Goal: Task Accomplishment & Management: Manage account settings

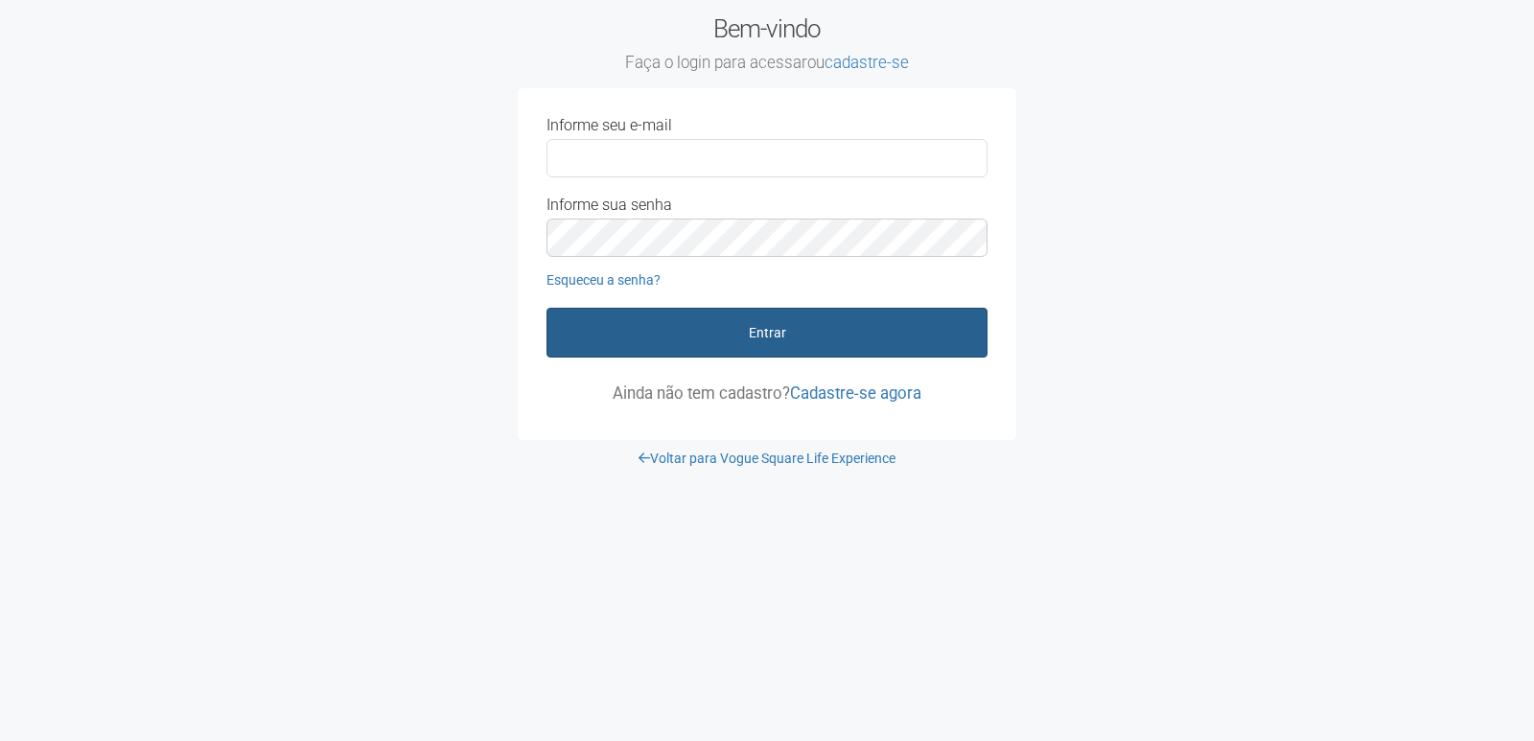
type input "**********"
click at [708, 350] on button "Entrar" at bounding box center [767, 333] width 441 height 50
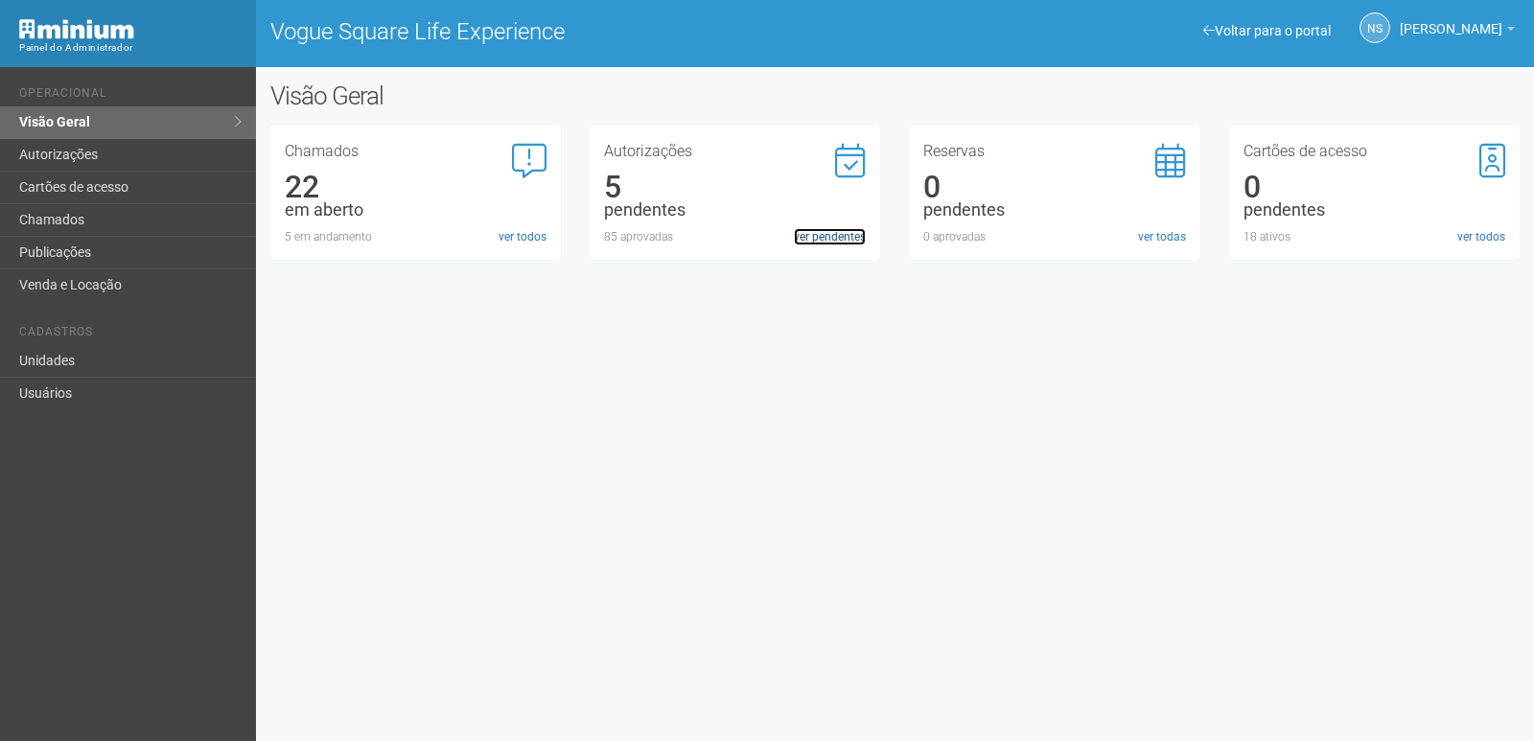
click at [812, 236] on link "ver pendentes" at bounding box center [830, 236] width 72 height 17
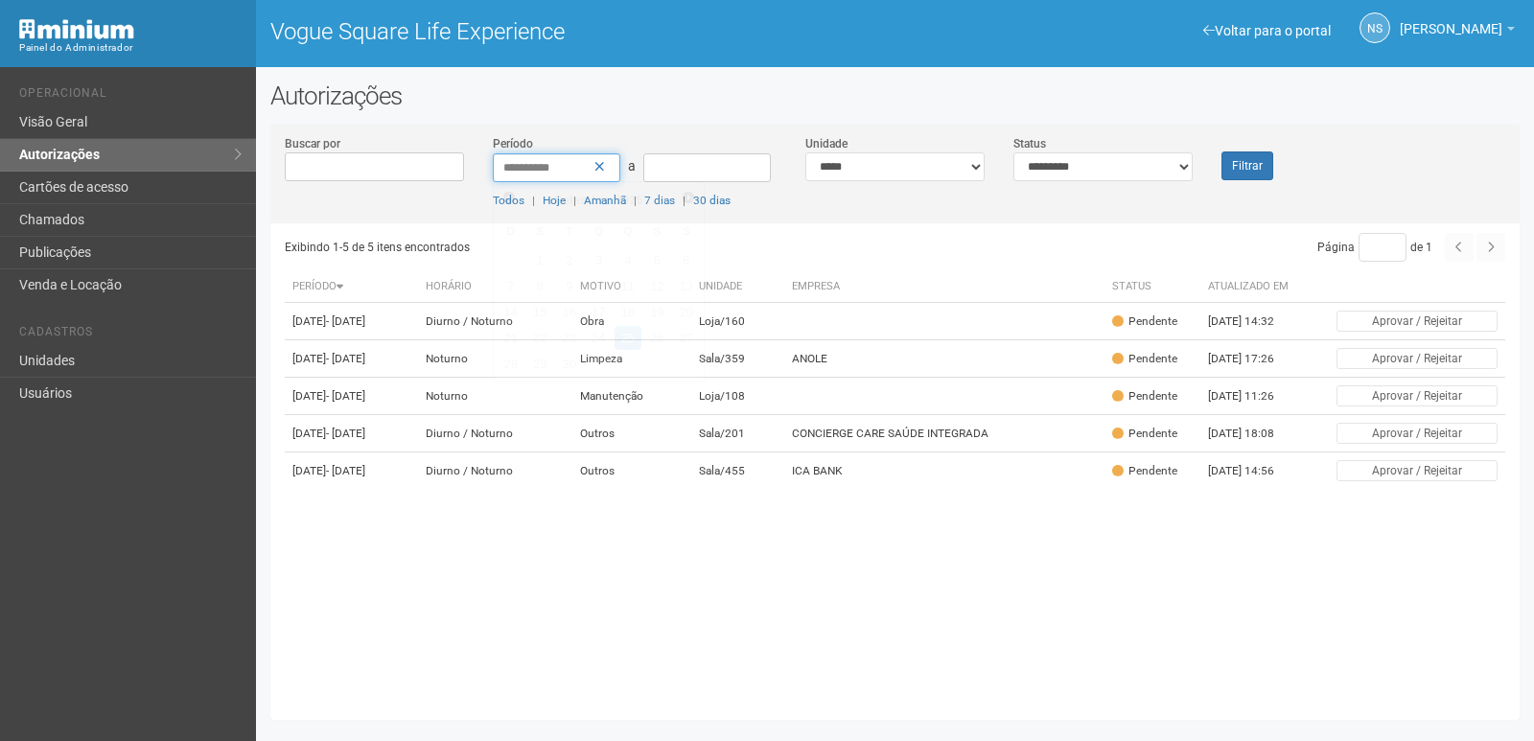
click at [607, 168] on input "**********" at bounding box center [557, 167] width 128 height 29
click at [601, 165] on icon at bounding box center [600, 166] width 11 height 13
click at [1251, 160] on button "Filtrar" at bounding box center [1248, 166] width 52 height 29
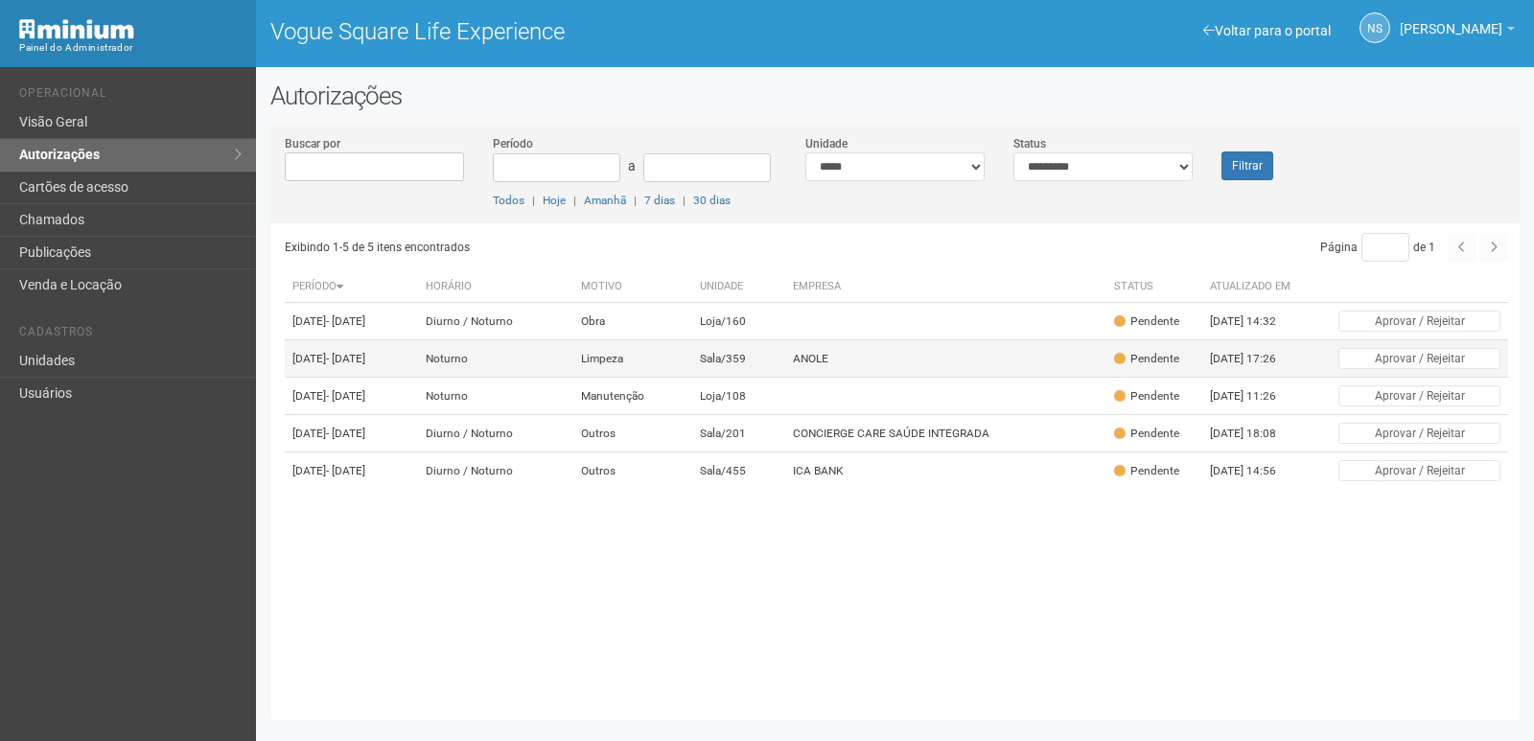
click at [845, 378] on td "ANOLE" at bounding box center [945, 358] width 321 height 37
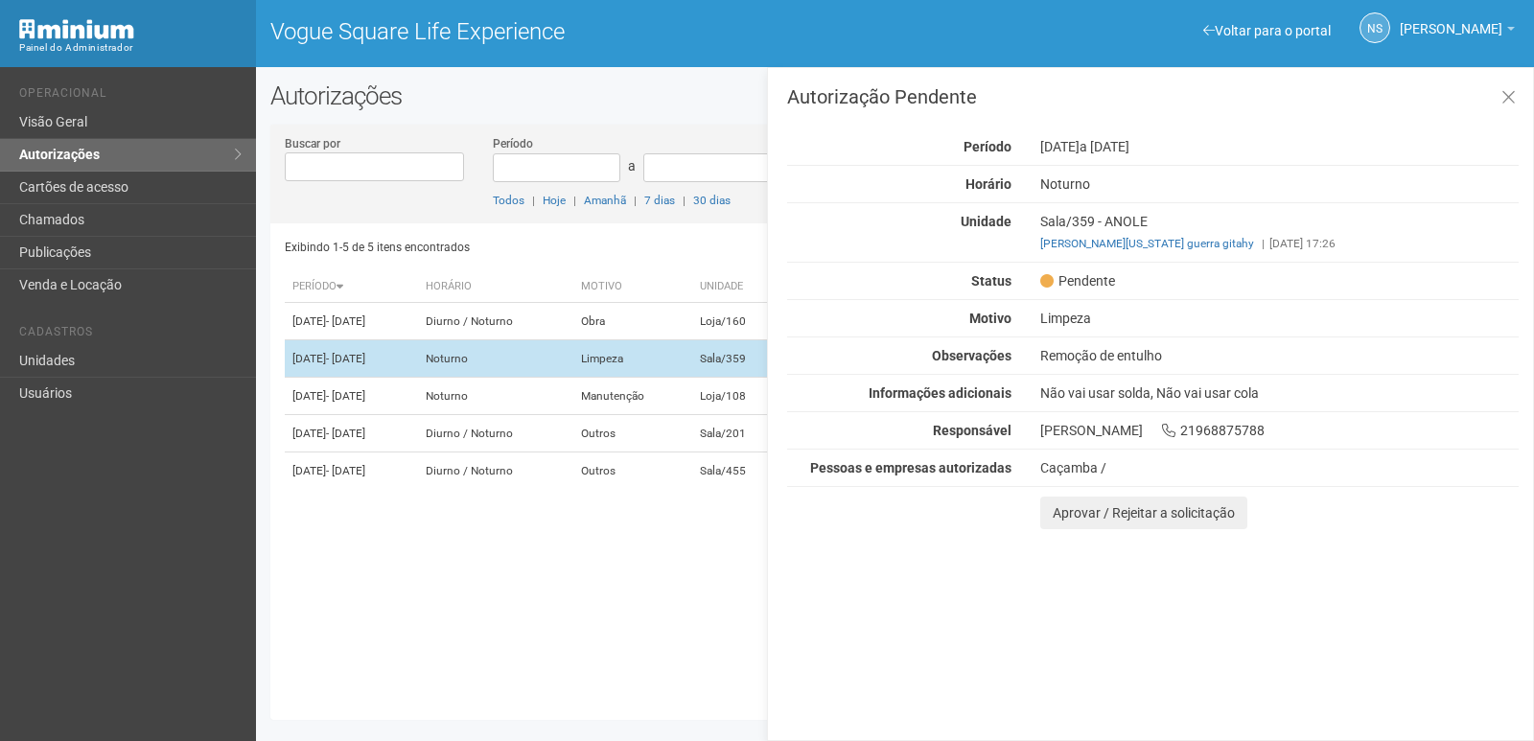
click at [845, 387] on div "Buscar por Período a Todos | Hoje | Amanhã | 7 dias | 30 dias Unidade ***** ***…" at bounding box center [894, 422] width 1249 height 567
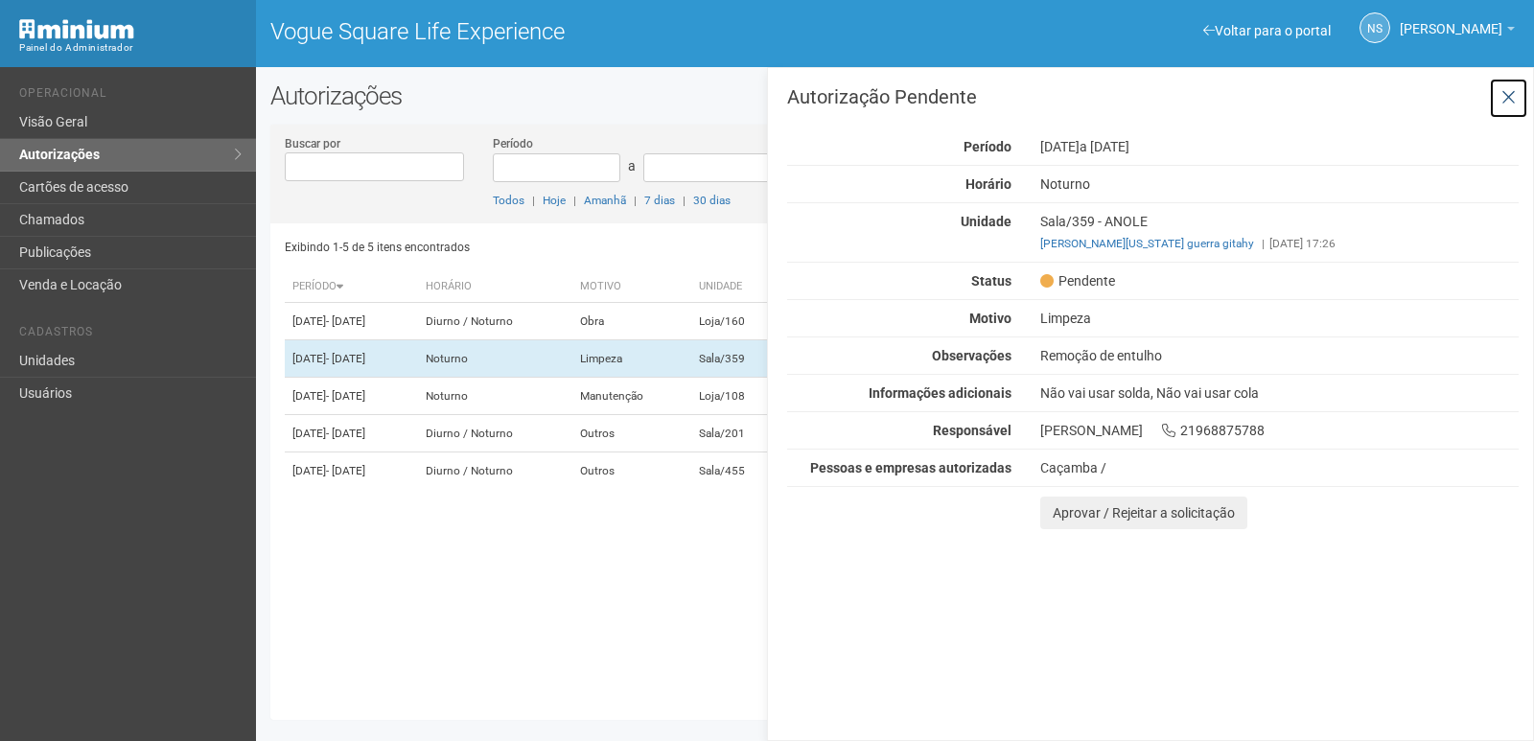
click at [1503, 103] on icon at bounding box center [1509, 97] width 14 height 19
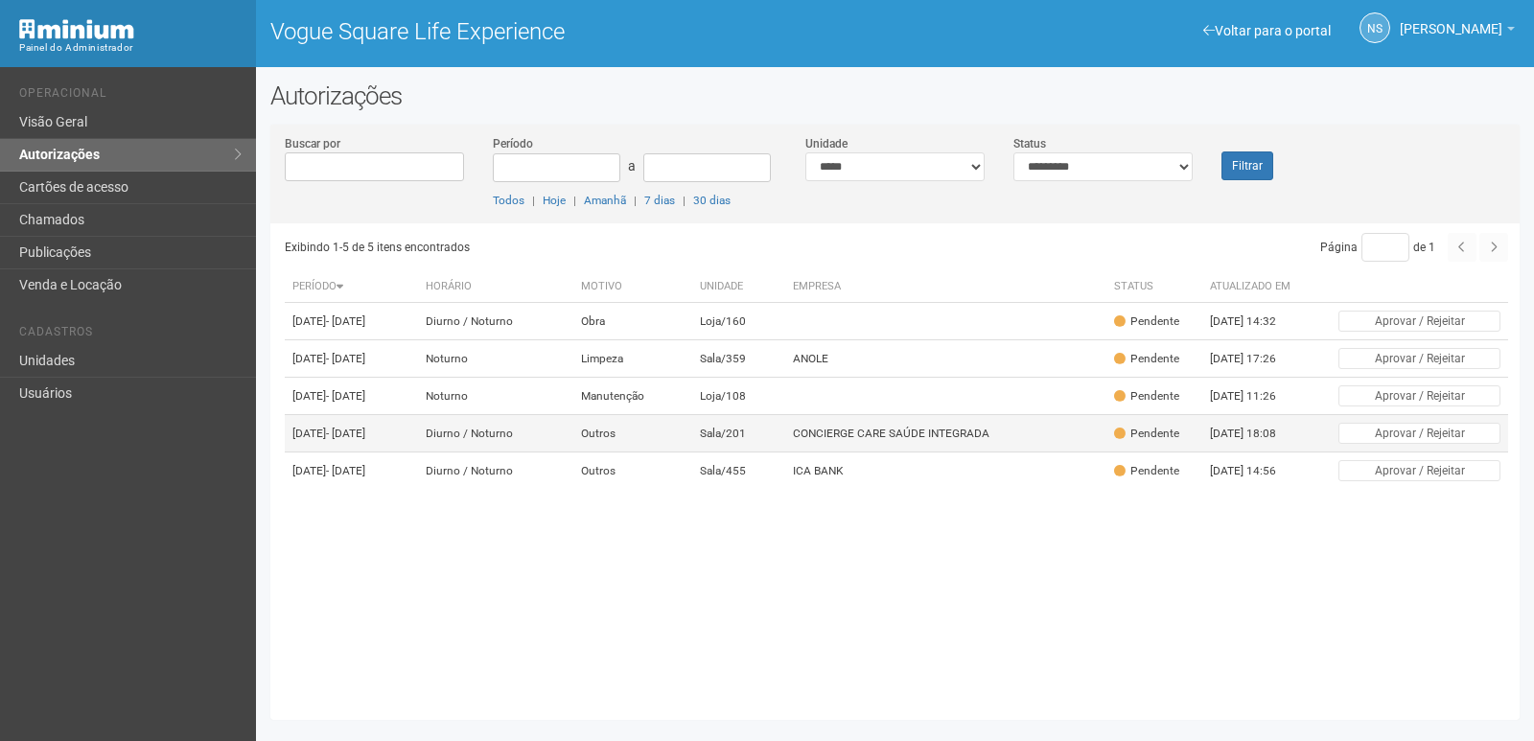
click at [859, 453] on td "CONCIERGE CARE SAÚDE INTEGRADA" at bounding box center [945, 433] width 321 height 37
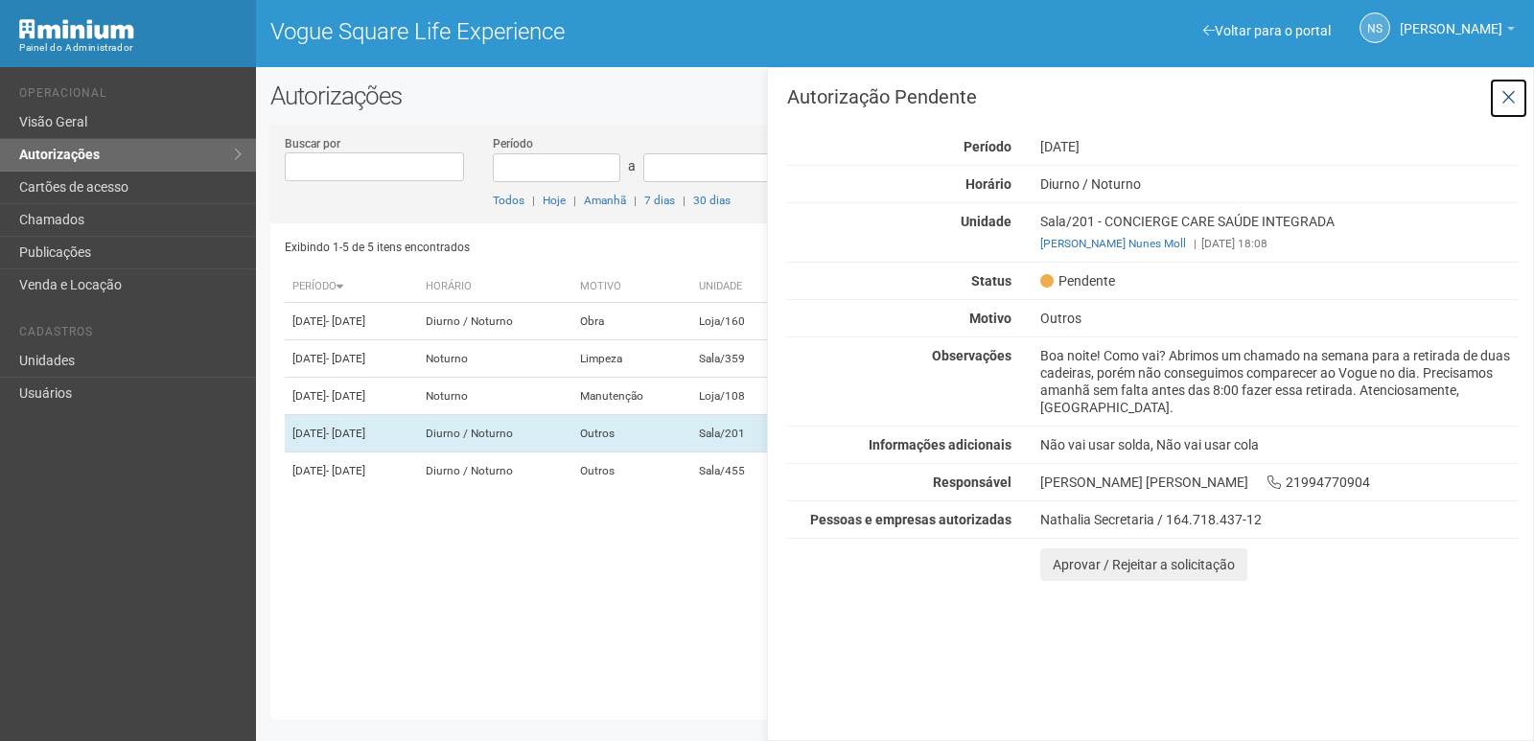
click at [1505, 104] on icon at bounding box center [1509, 97] width 14 height 19
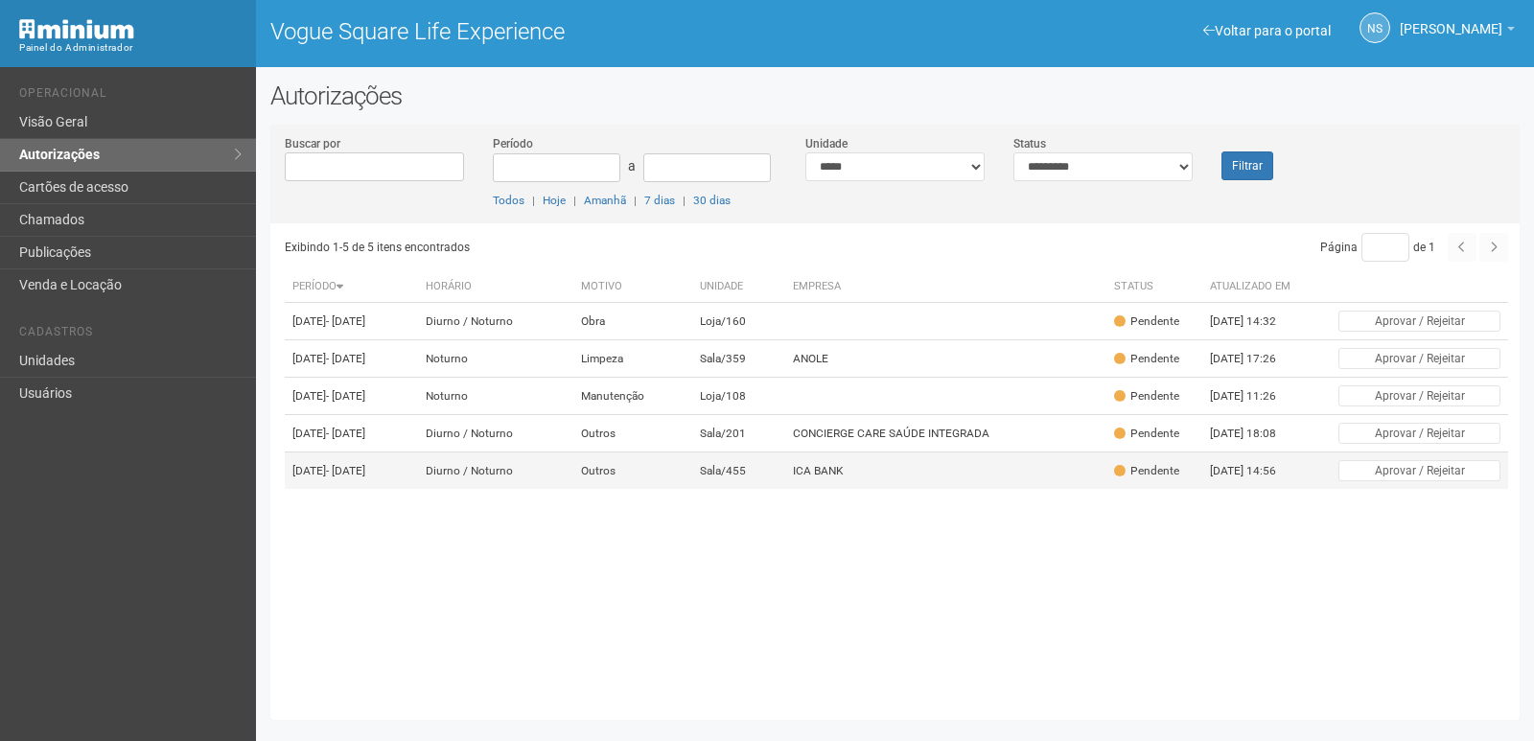
click at [979, 490] on td "ICA BANK" at bounding box center [945, 471] width 321 height 37
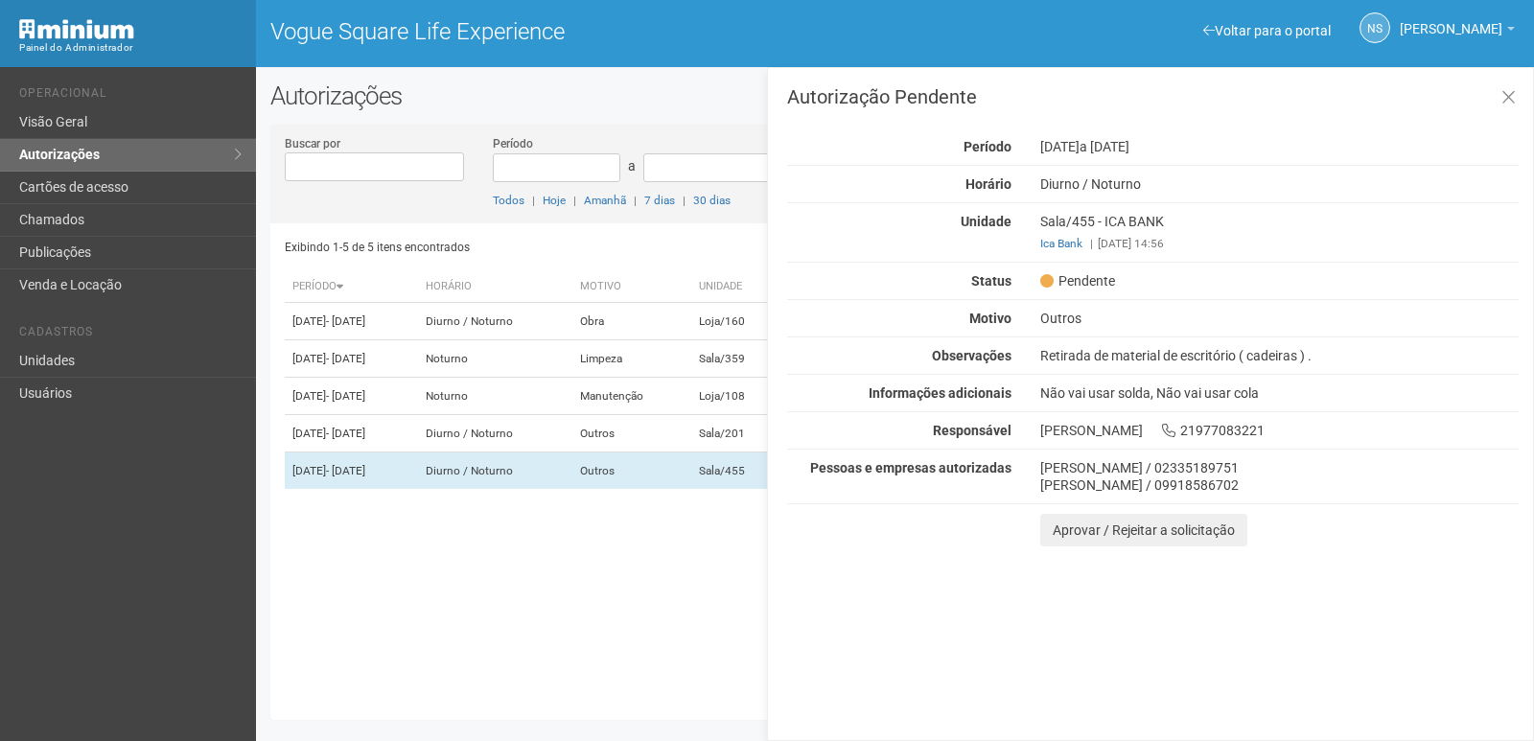
drag, startPoint x: 1058, startPoint y: 355, endPoint x: 1365, endPoint y: 357, distance: 307.8
click at [1365, 357] on div "Retirada de material de escritório ( cadeiras ) ." at bounding box center [1279, 355] width 507 height 17
click at [1053, 479] on div "[PERSON_NAME] / 09918586702" at bounding box center [1279, 485] width 478 height 17
drag, startPoint x: 1050, startPoint y: 473, endPoint x: 1362, endPoint y: 443, distance: 313.1
click at [1332, 491] on div "[PERSON_NAME] / 02335189751 [PERSON_NAME] / 09918586702" at bounding box center [1279, 476] width 507 height 35
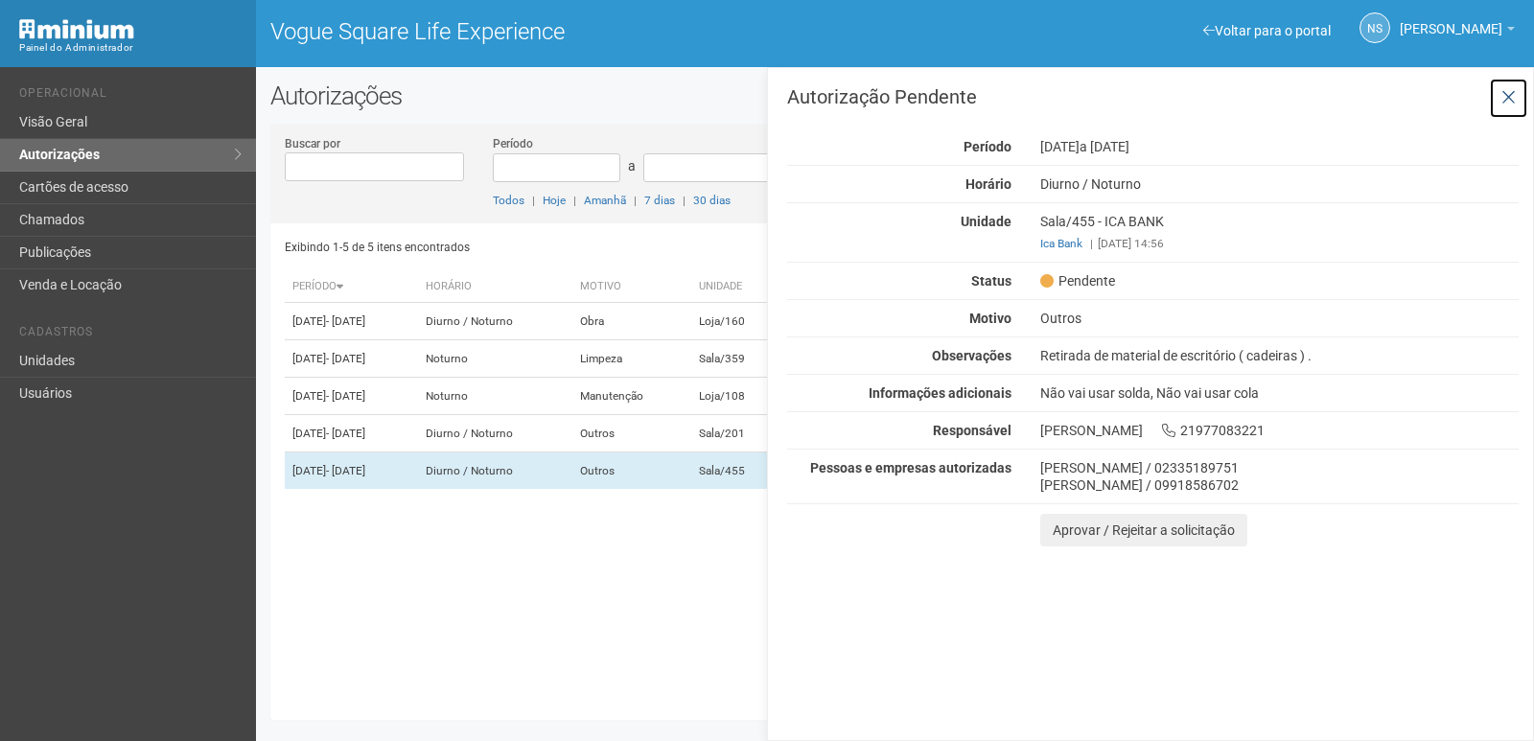
click at [1511, 96] on icon at bounding box center [1509, 97] width 14 height 19
